Goal: Navigation & Orientation: Find specific page/section

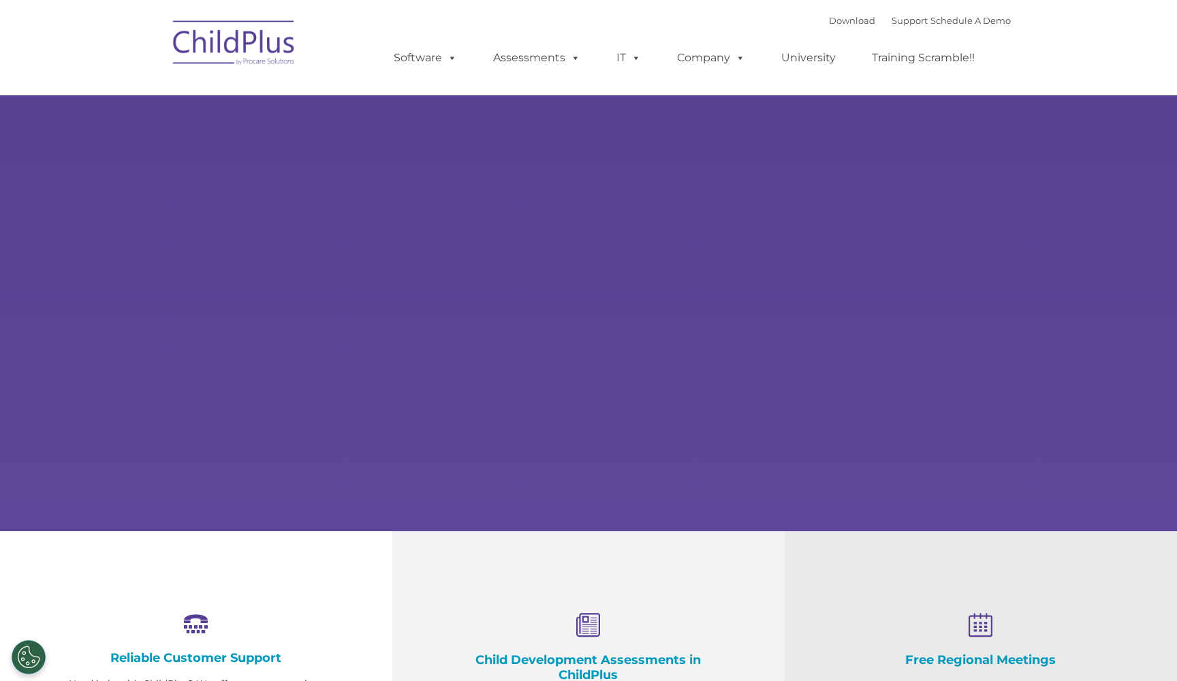
select select "MEDIUM"
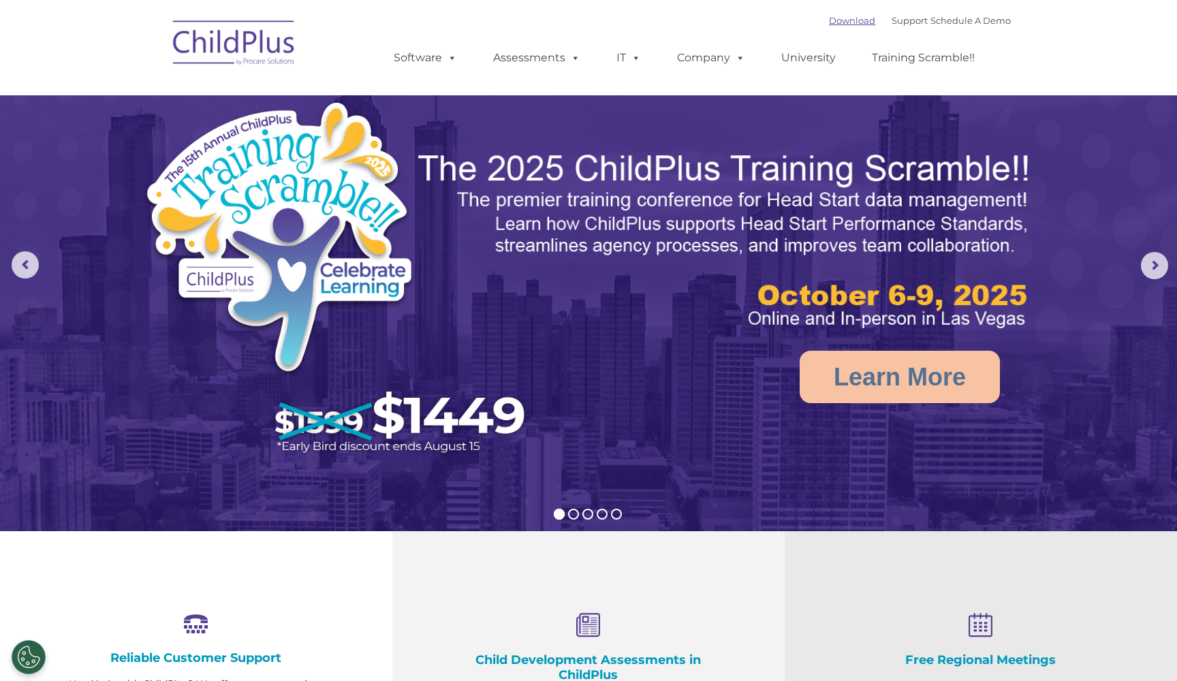
click at [829, 19] on link "Download" at bounding box center [852, 20] width 46 height 11
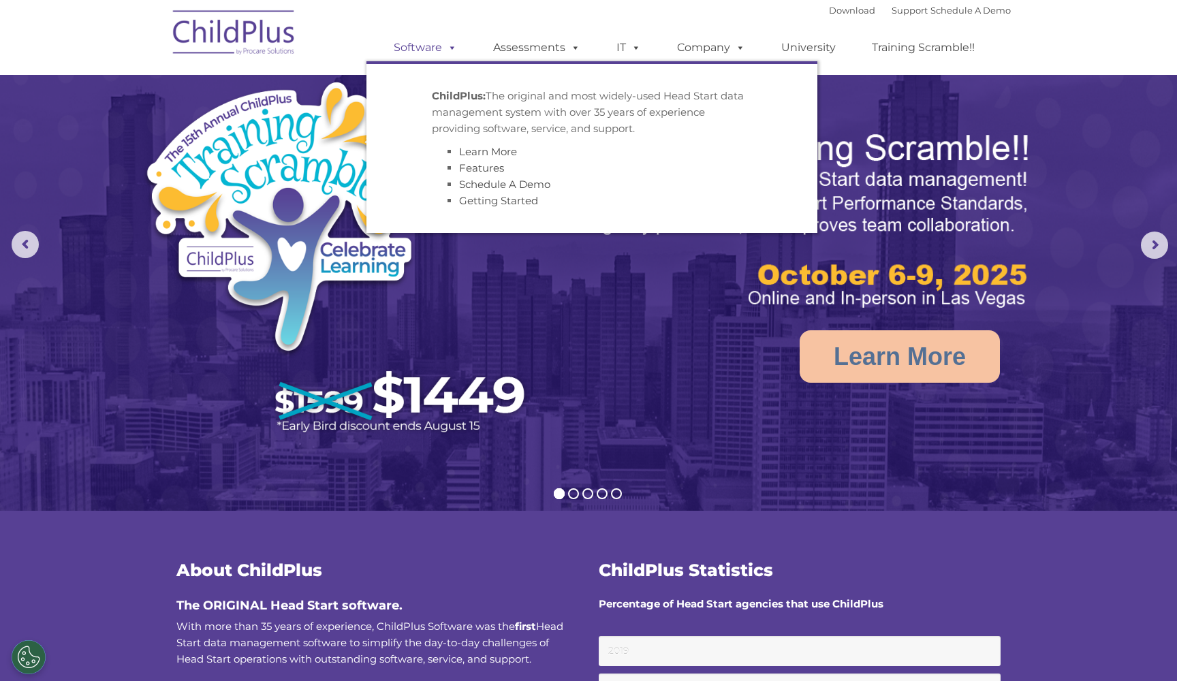
click at [435, 48] on link "Software" at bounding box center [425, 47] width 91 height 27
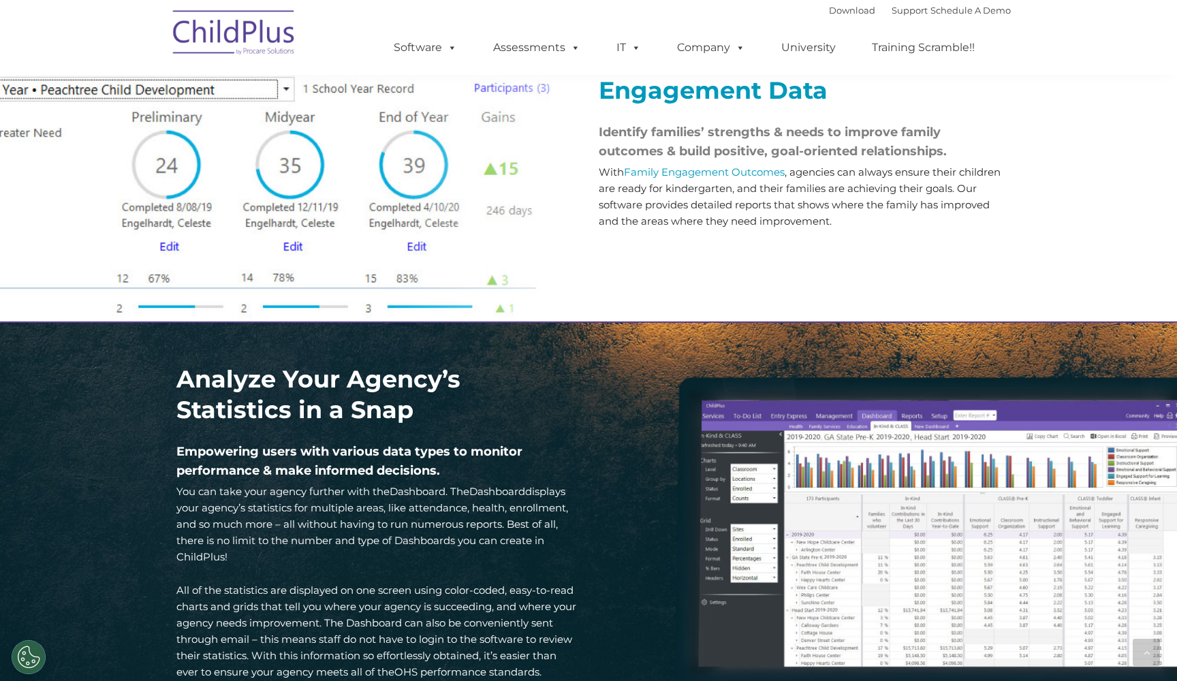
scroll to position [1497, 0]
